Goal: Task Accomplishment & Management: Manage account settings

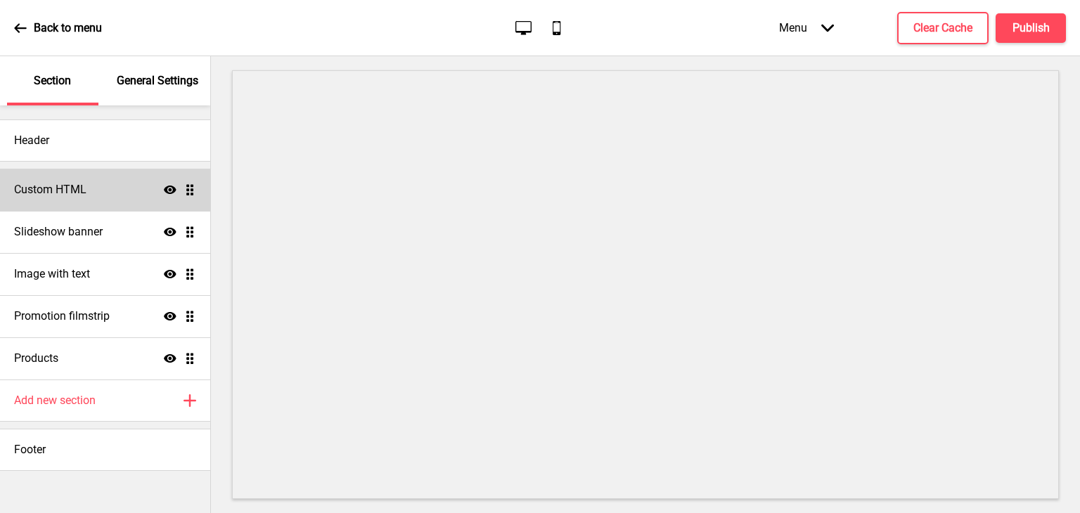
click at [82, 195] on h4 "Custom HTML" at bounding box center [50, 189] width 72 height 15
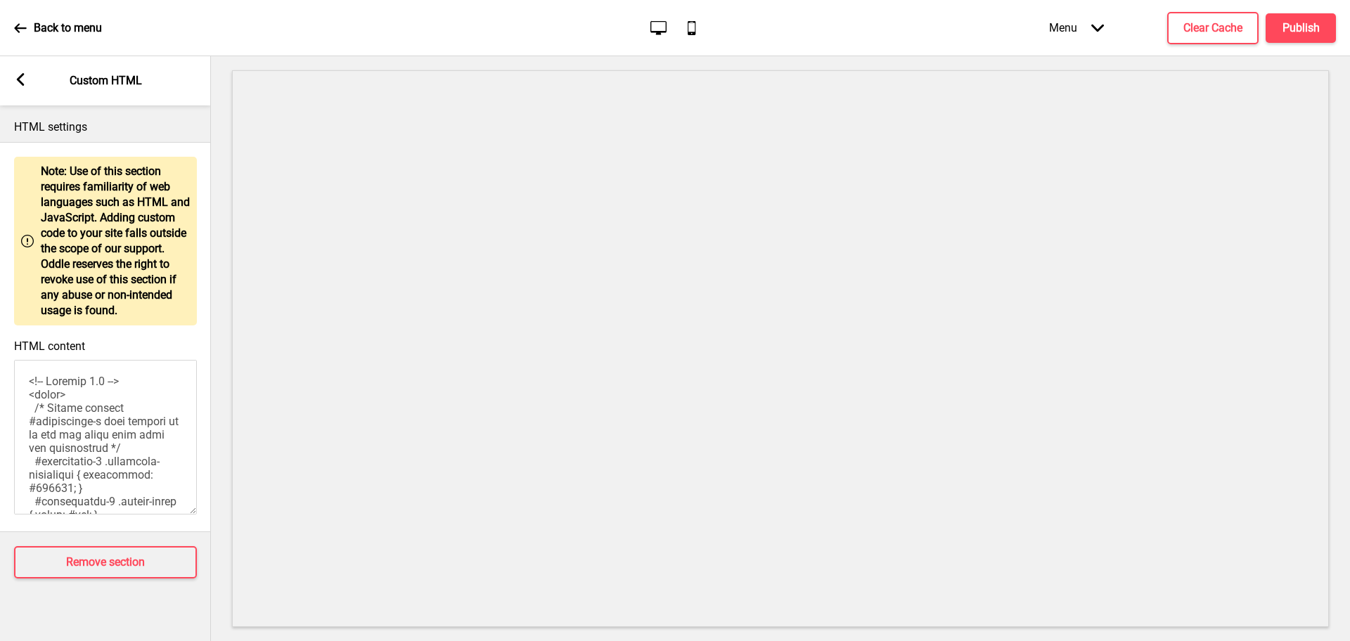
click at [25, 83] on rect at bounding box center [20, 79] width 13 height 13
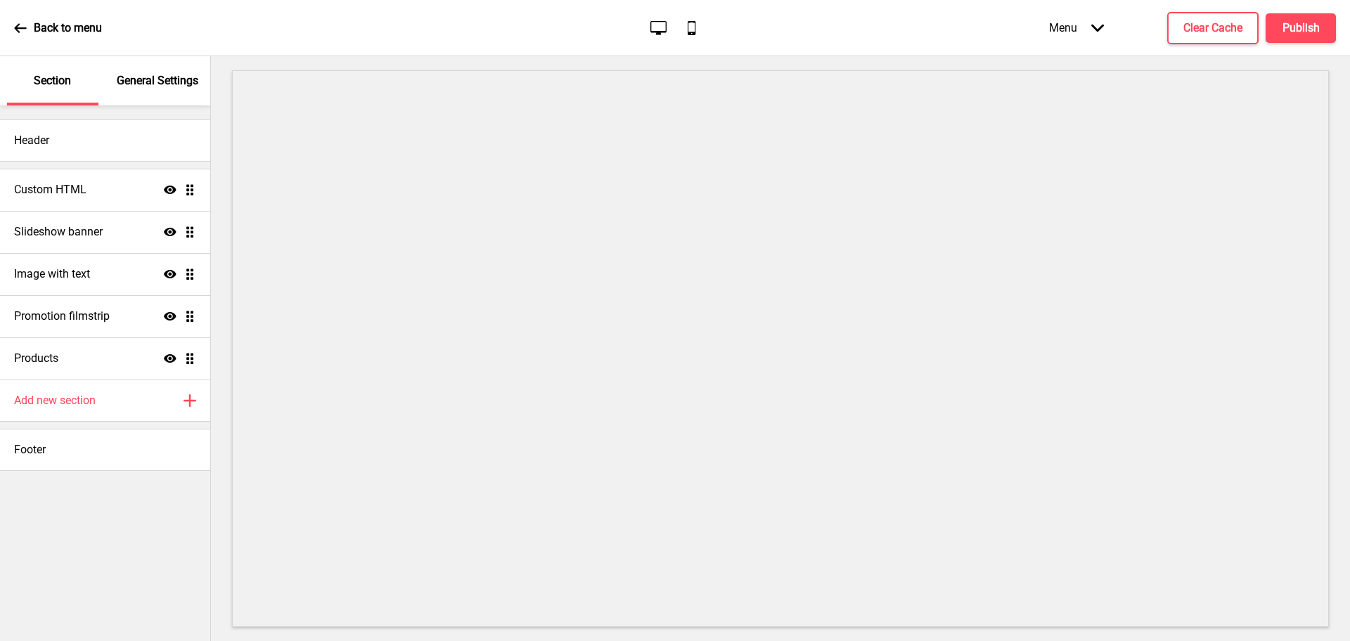
click at [155, 98] on div "General Settings" at bounding box center [157, 80] width 91 height 49
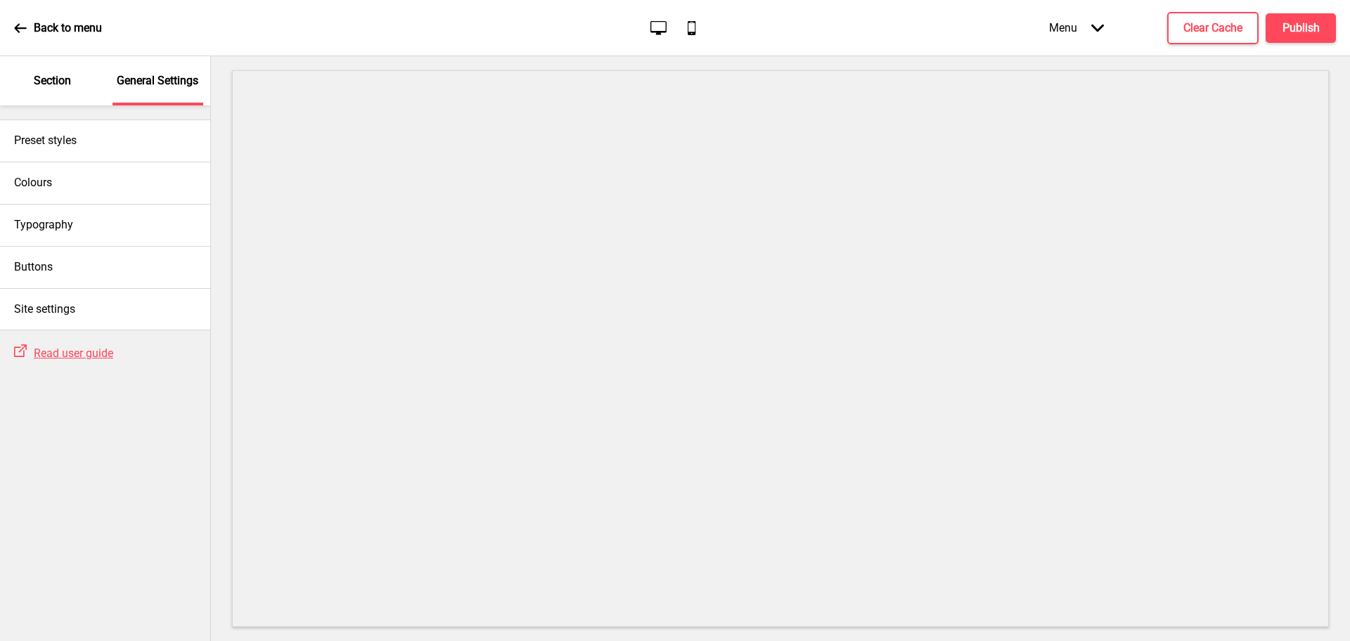
click at [52, 89] on div "Section" at bounding box center [52, 80] width 91 height 49
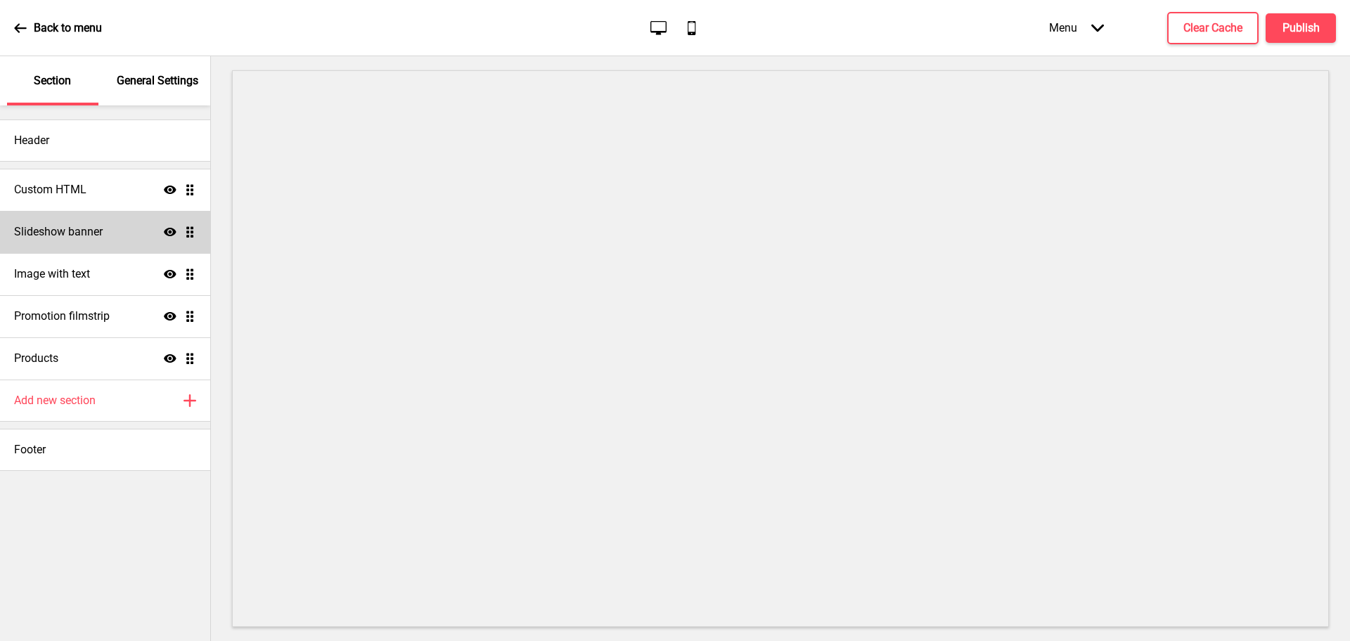
click at [95, 239] on h4 "Slideshow banner" at bounding box center [58, 231] width 89 height 15
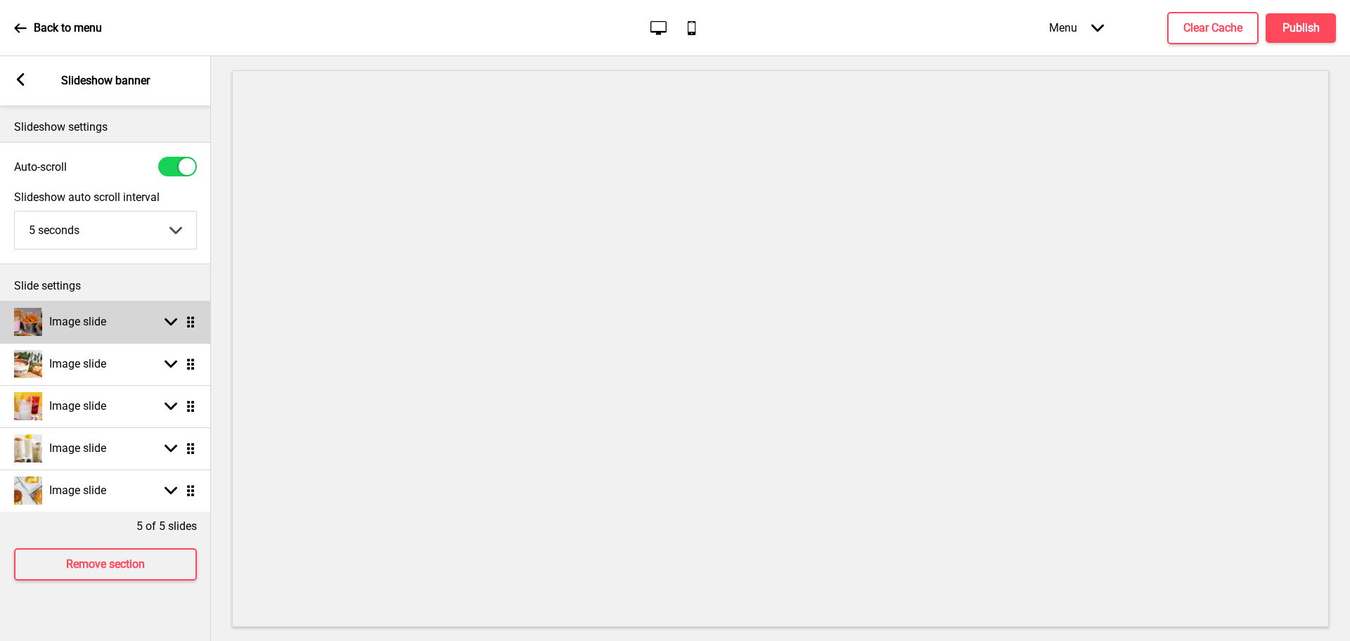
click at [96, 314] on h4 "Image slide" at bounding box center [77, 321] width 57 height 15
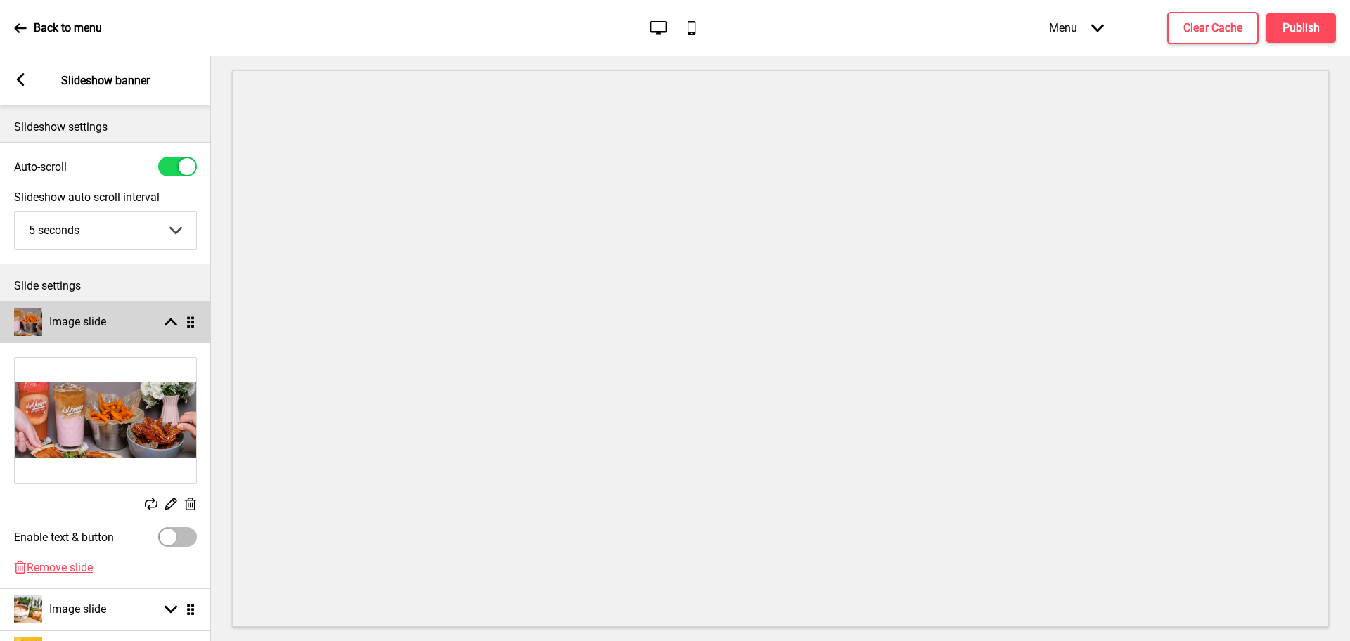
click at [110, 321] on div "Image slide Arrow up Drag" at bounding box center [105, 322] width 211 height 42
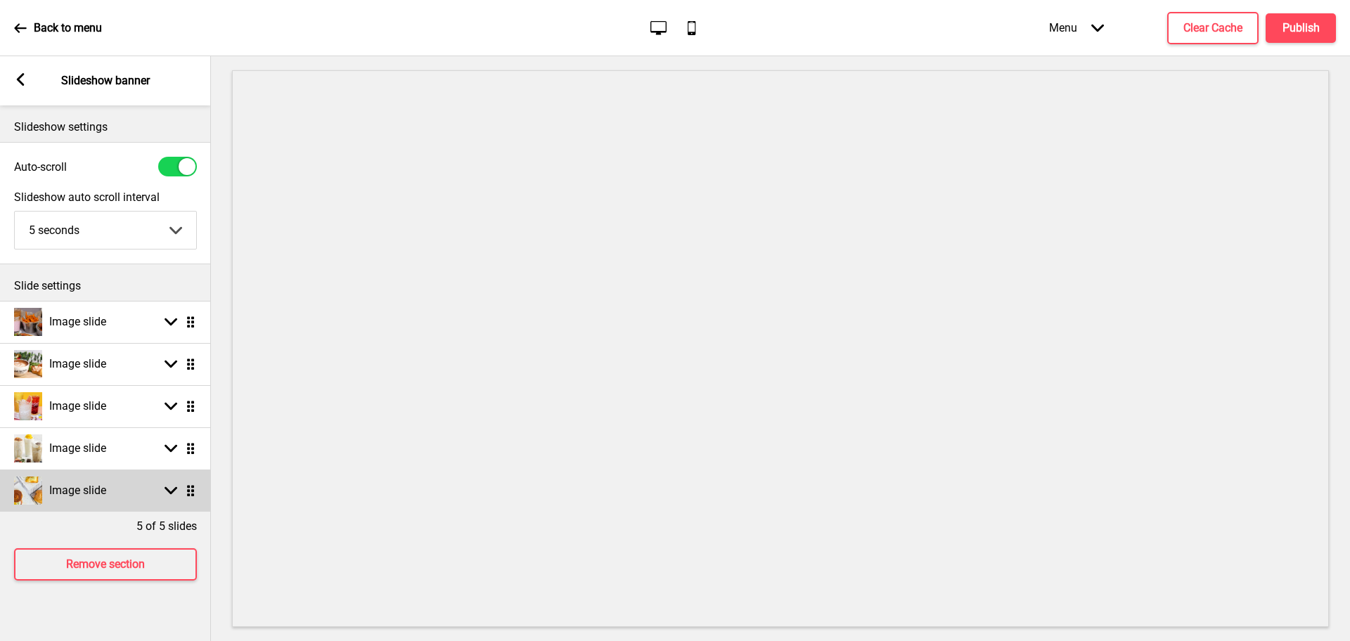
click at [167, 487] on rect at bounding box center [171, 490] width 13 height 13
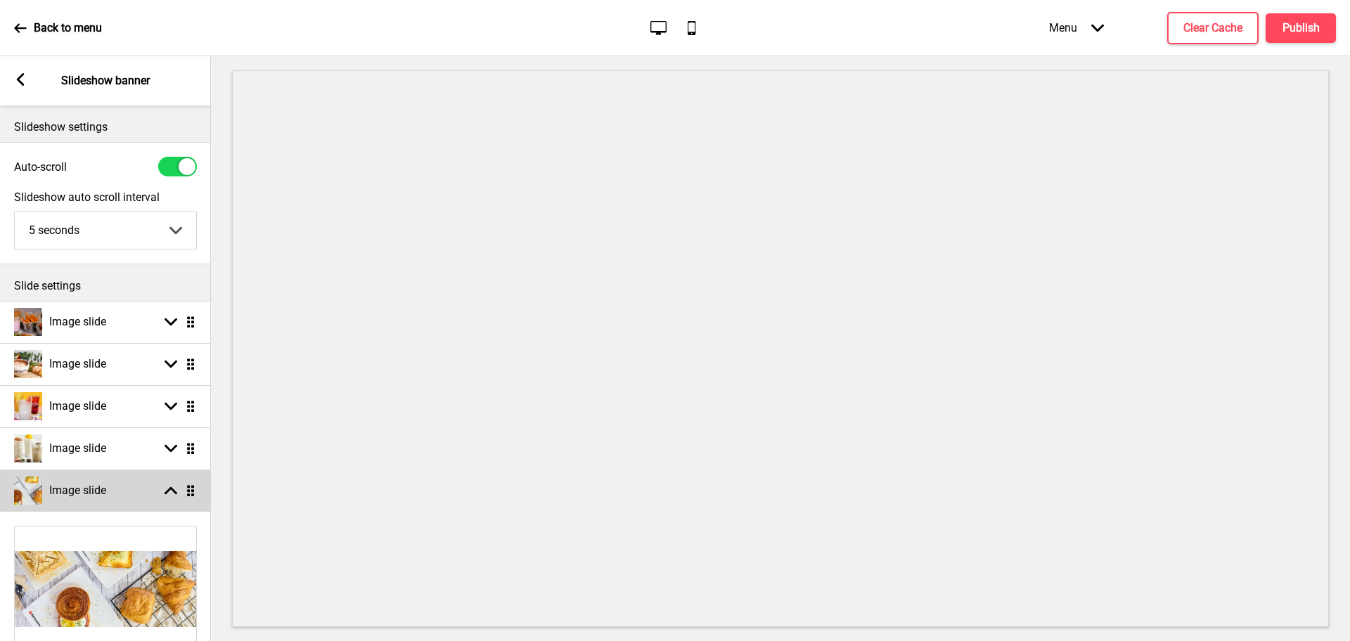
click at [167, 487] on rect at bounding box center [171, 490] width 13 height 13
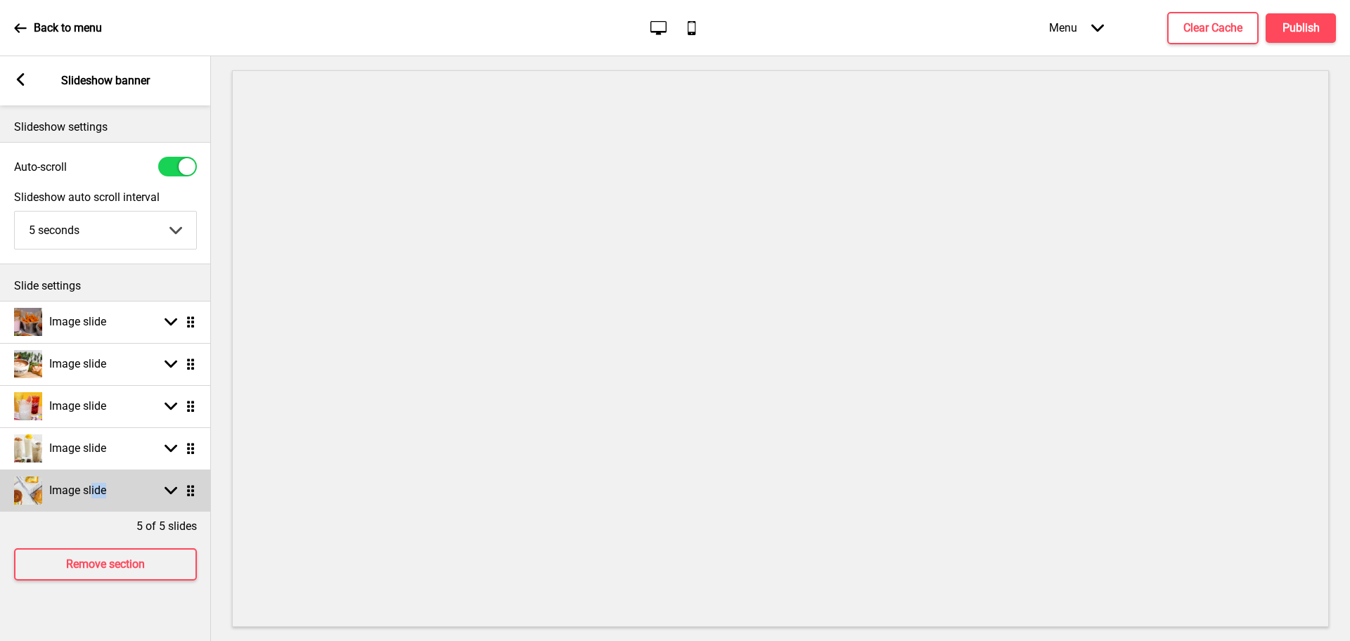
drag, startPoint x: 93, startPoint y: 489, endPoint x: 131, endPoint y: 503, distance: 40.2
click at [131, 503] on div "Image slide Arrow down Drag" at bounding box center [105, 491] width 211 height 42
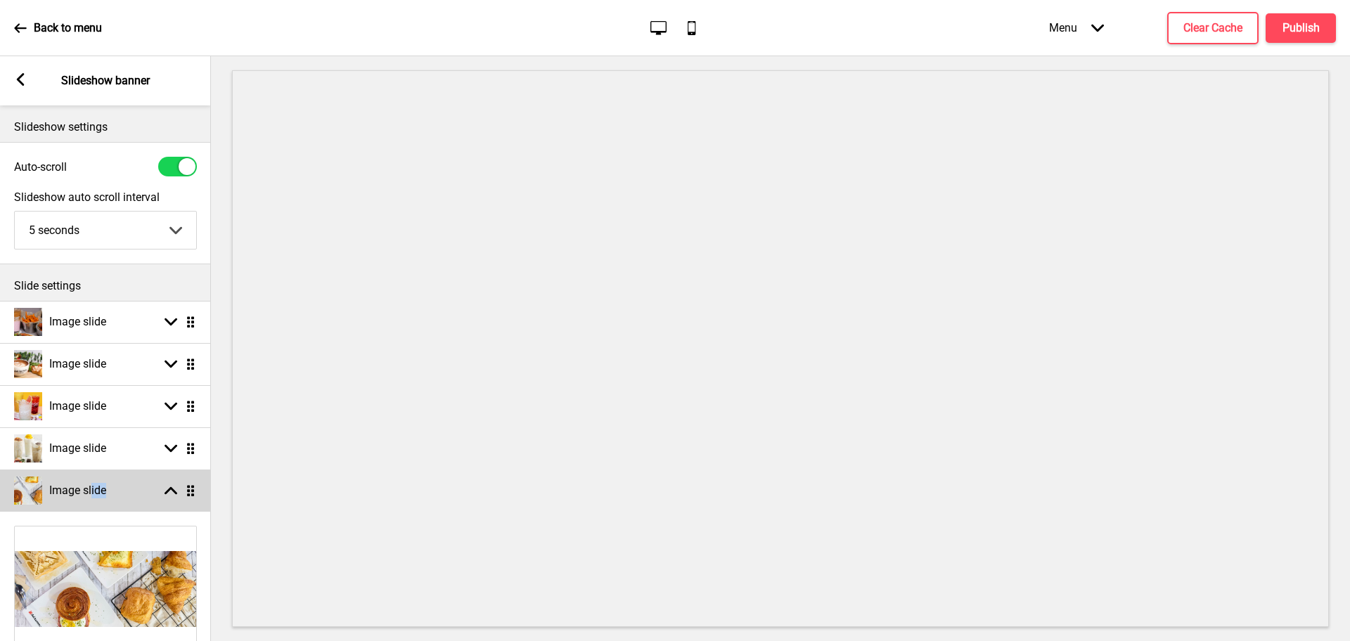
click at [132, 499] on div "Image slide Arrow up Drag" at bounding box center [105, 491] width 211 height 42
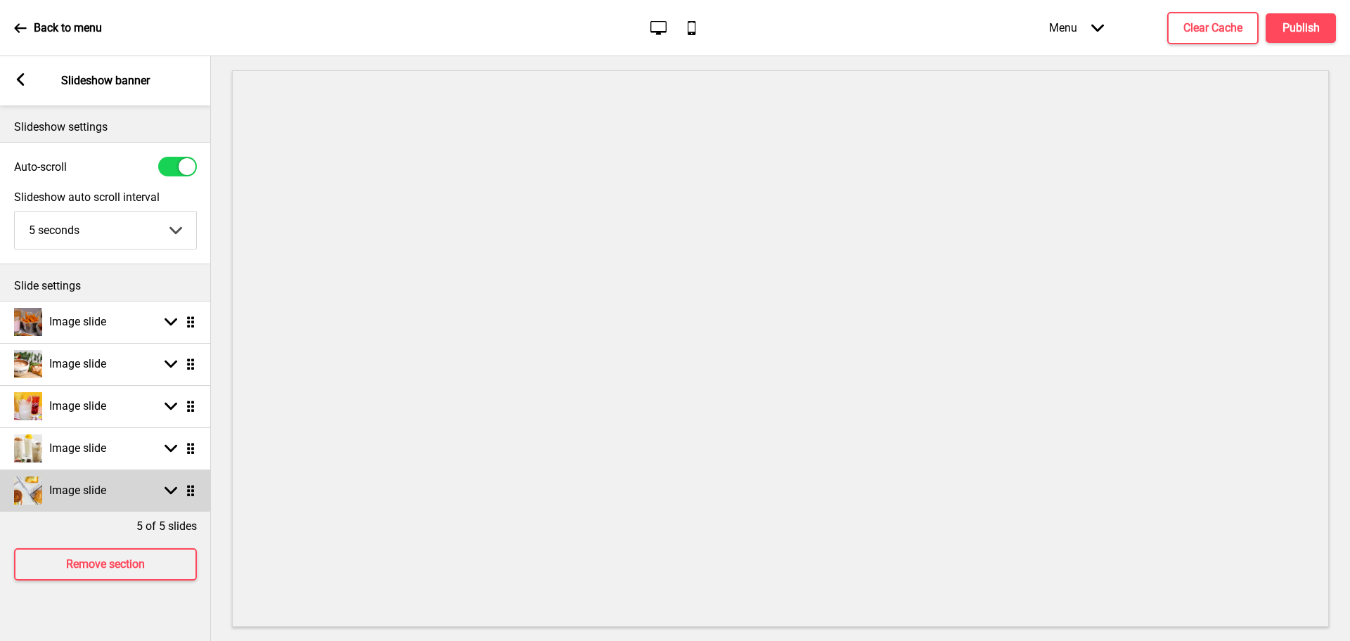
click at [169, 487] on rect at bounding box center [171, 490] width 13 height 13
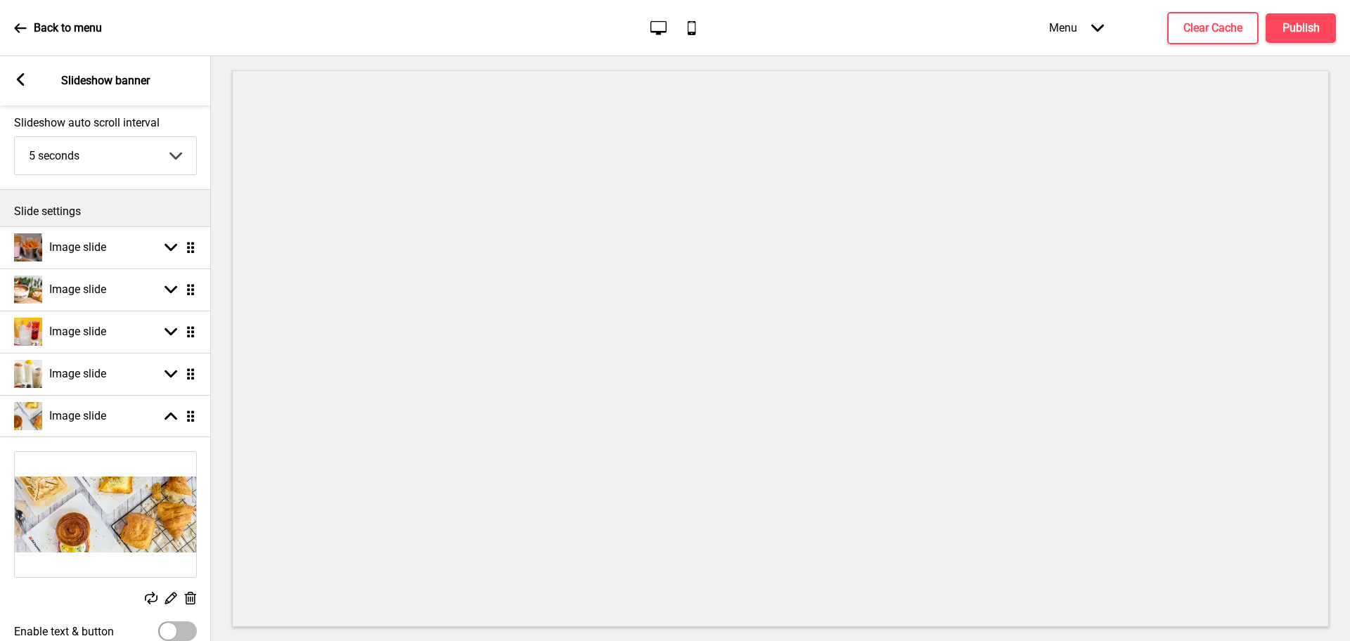
scroll to position [224, 0]
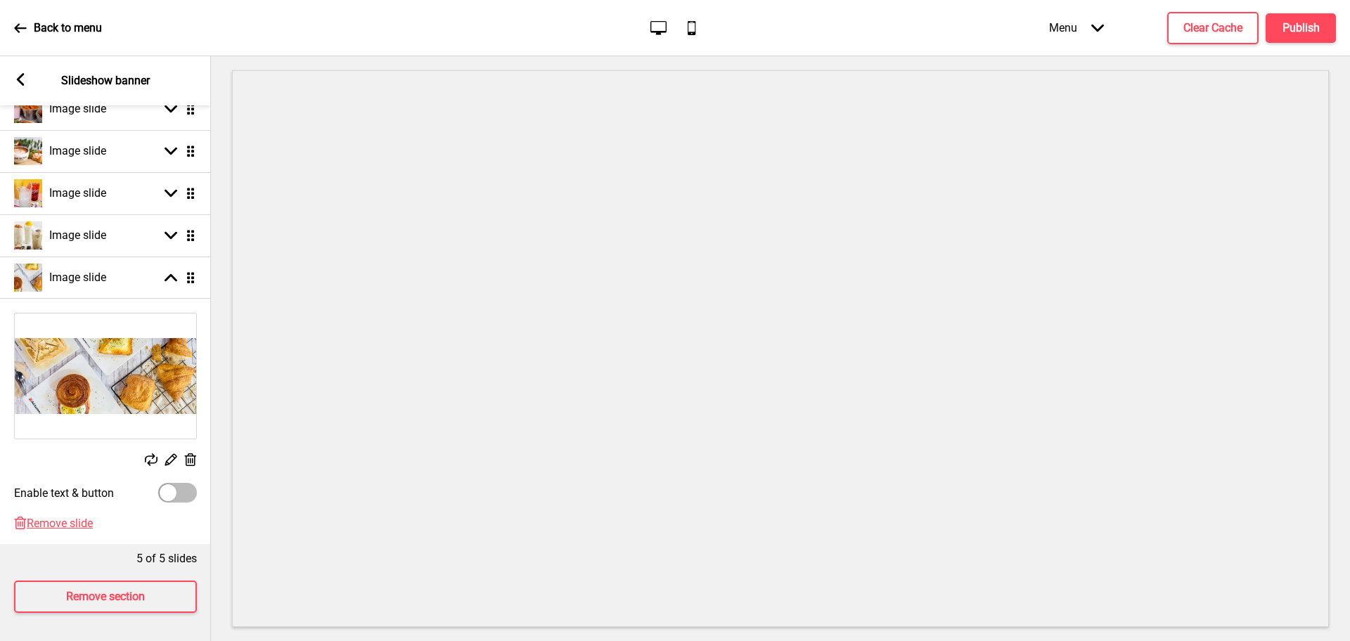
click at [151, 453] on rect at bounding box center [151, 459] width 13 height 13
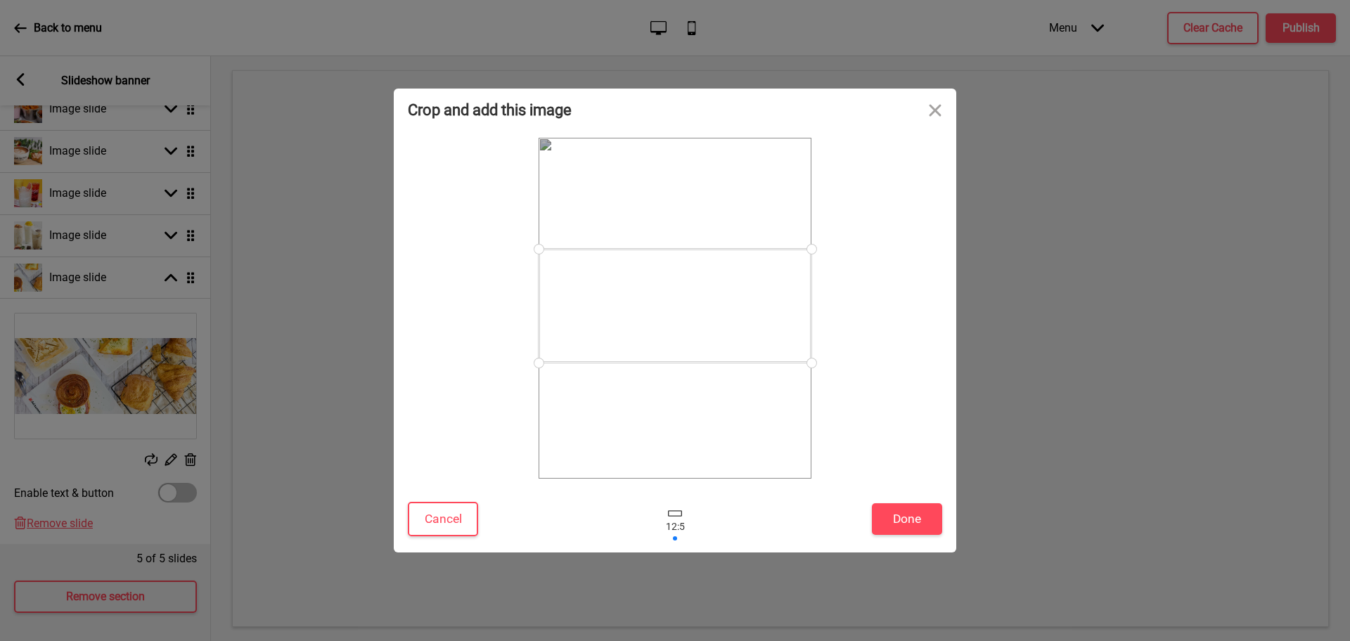
click at [688, 302] on div at bounding box center [675, 306] width 273 height 114
click at [683, 513] on div at bounding box center [675, 519] width 42 height 46
click at [736, 316] on div at bounding box center [675, 311] width 273 height 114
click at [891, 513] on button "Done" at bounding box center [907, 519] width 70 height 32
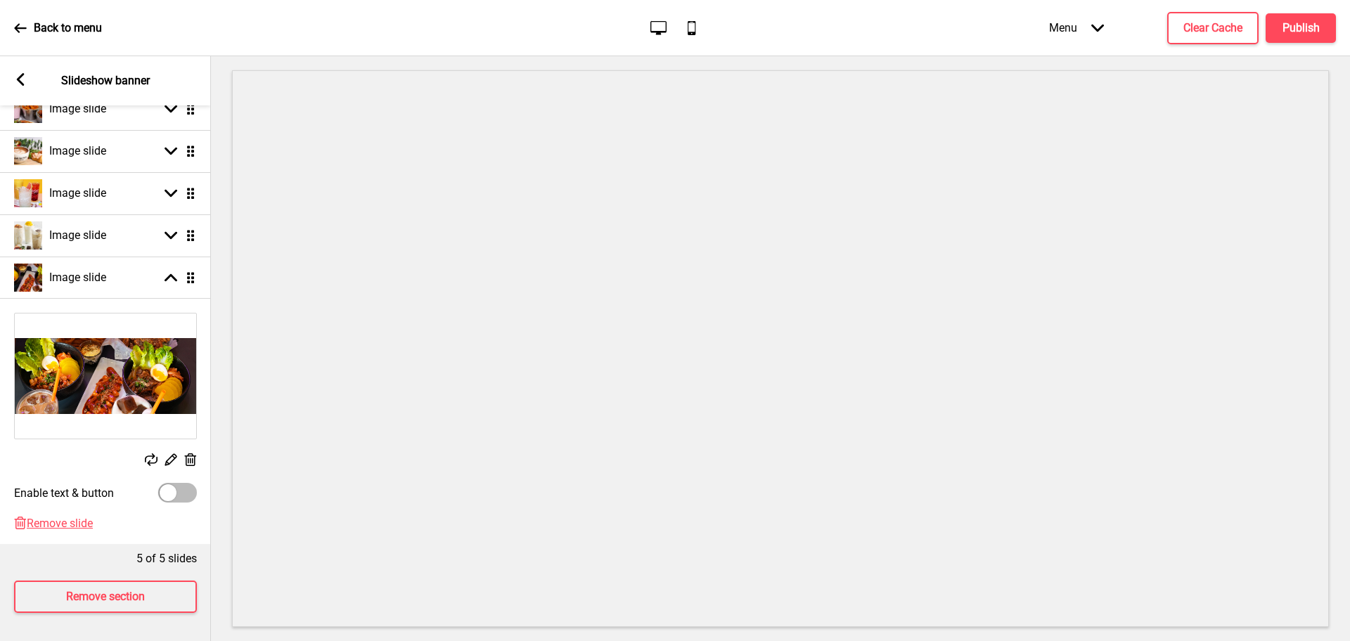
click at [144, 371] on img at bounding box center [105, 376] width 181 height 125
click at [112, 230] on div "Image slide Arrow down Drag" at bounding box center [105, 235] width 211 height 42
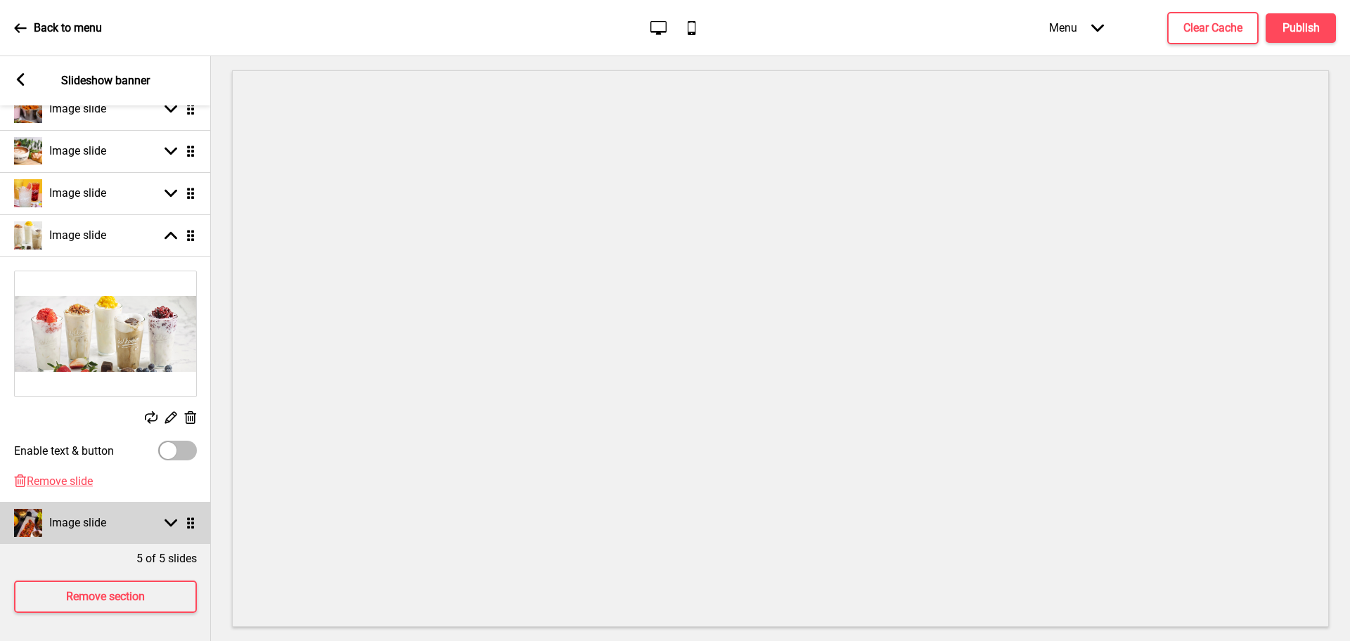
click at [100, 513] on h4 "Image slide" at bounding box center [77, 522] width 57 height 15
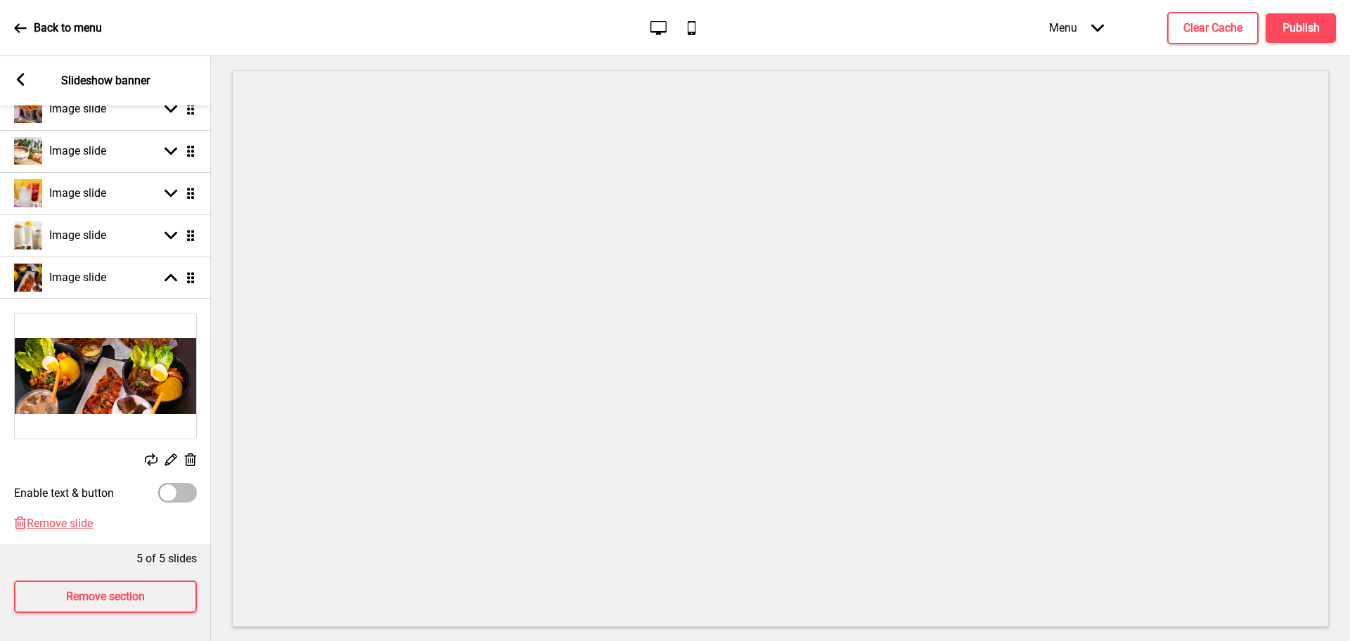
scroll to position [226, 0]
click at [1079, 34] on h4 "Publish" at bounding box center [1300, 27] width 37 height 15
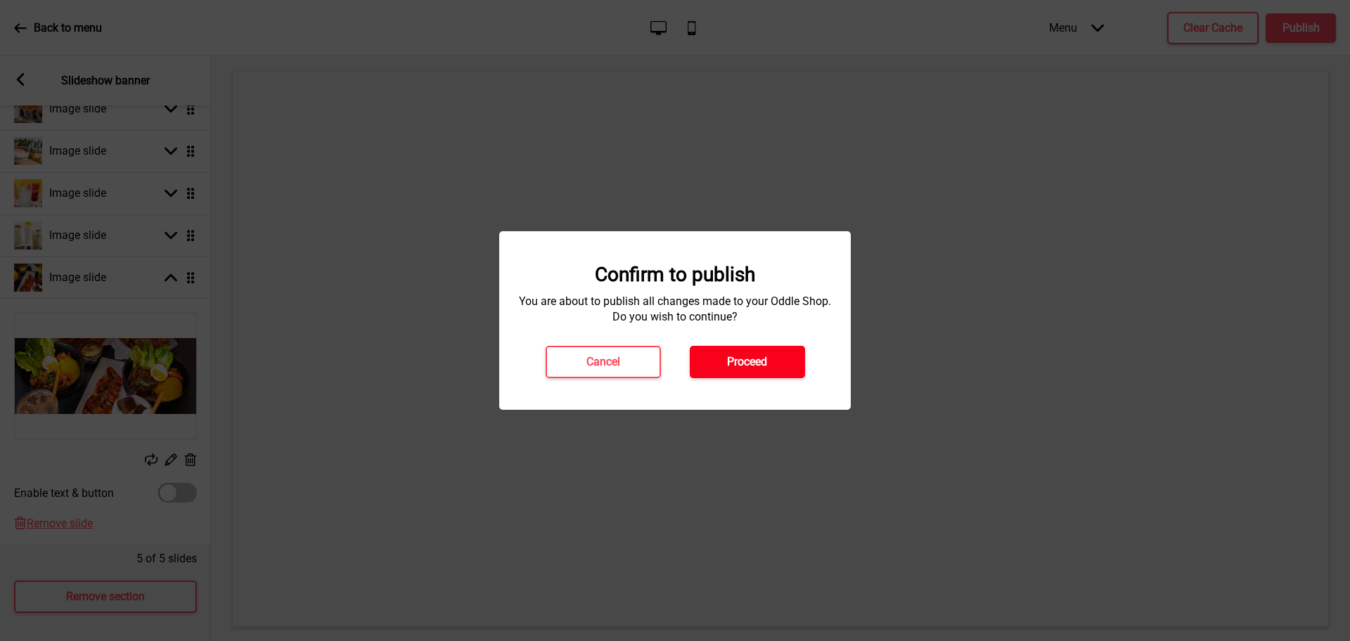
click at [749, 353] on button "Proceed" at bounding box center [747, 362] width 115 height 32
